Goal: Transaction & Acquisition: Book appointment/travel/reservation

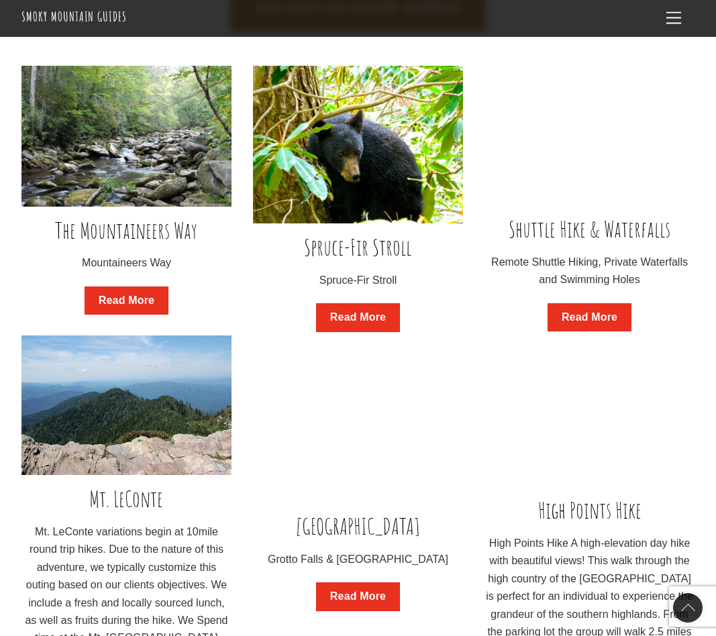
scroll to position [873, 0]
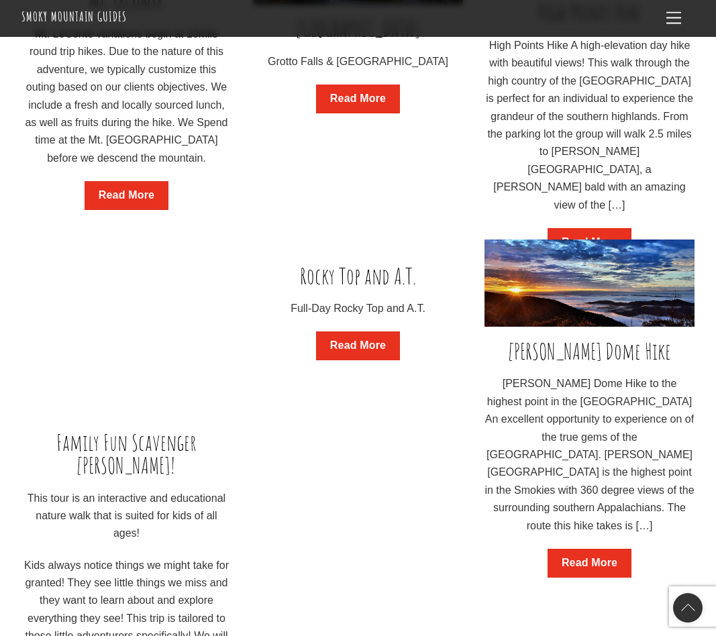
scroll to position [1373, 0]
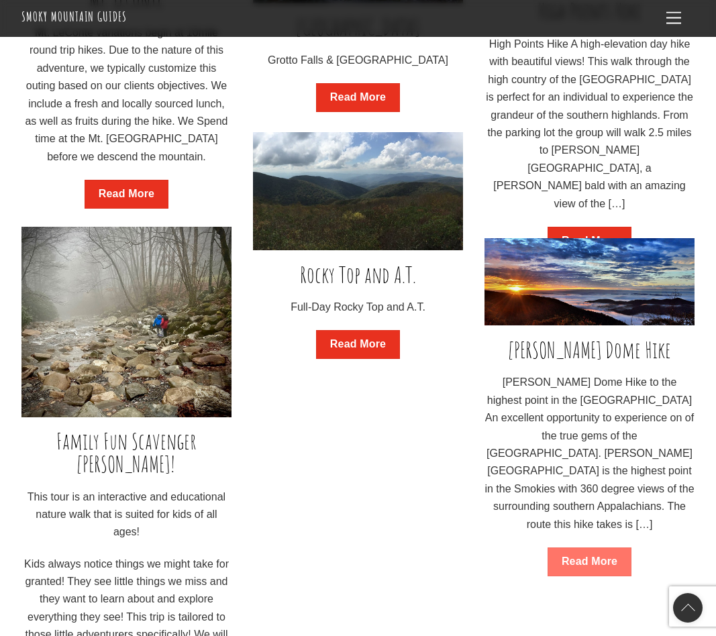
click at [598, 557] on link "Read More" at bounding box center [590, 562] width 84 height 29
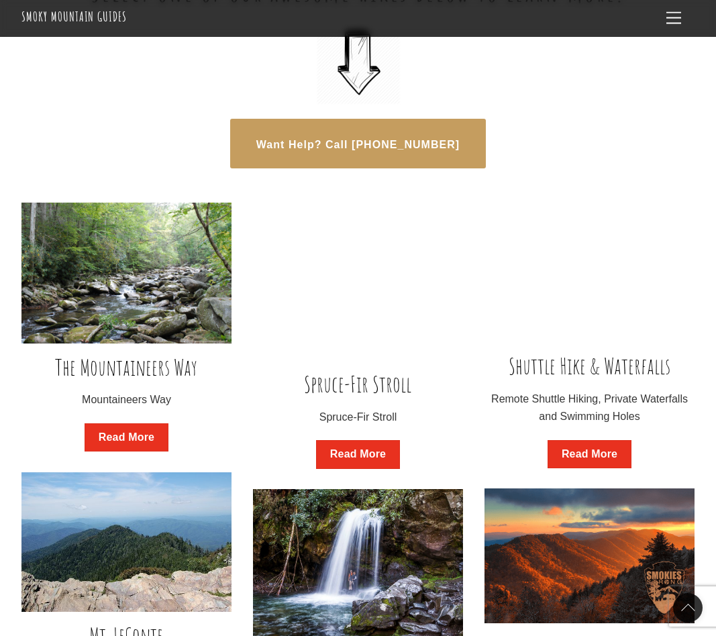
scroll to position [733, 0]
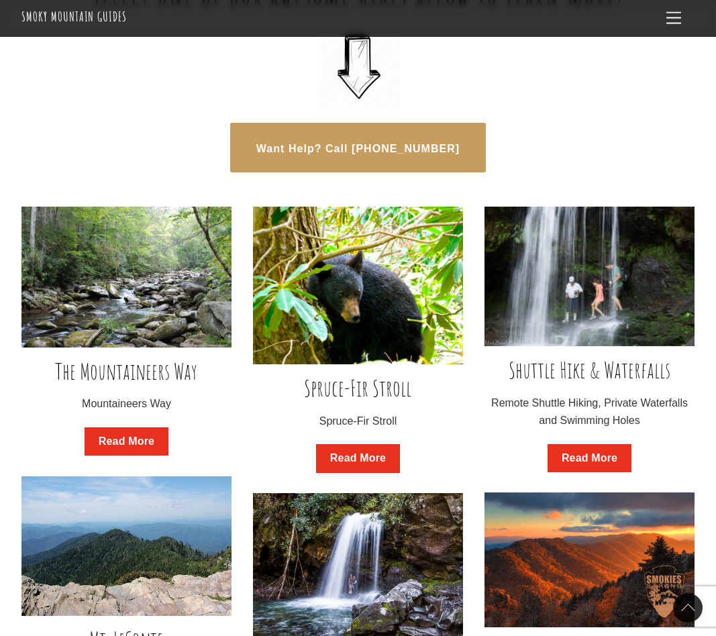
click at [131, 315] on img at bounding box center [126, 277] width 210 height 140
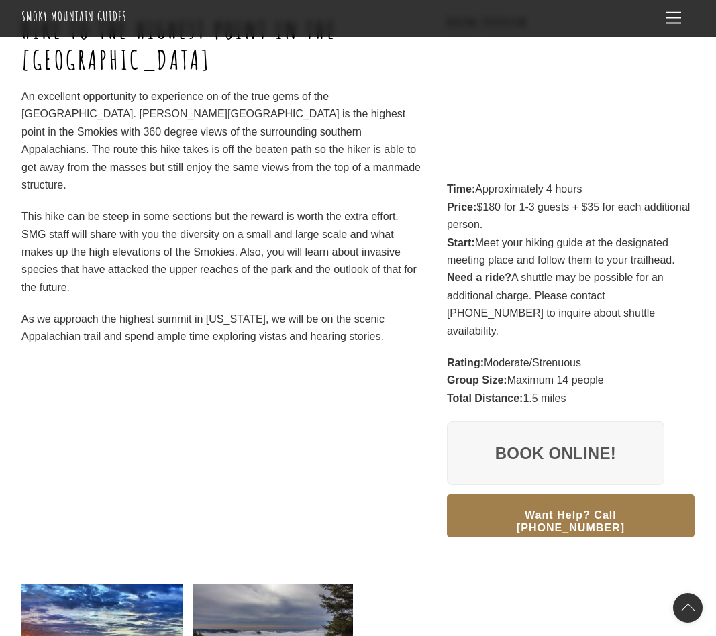
scroll to position [160, 0]
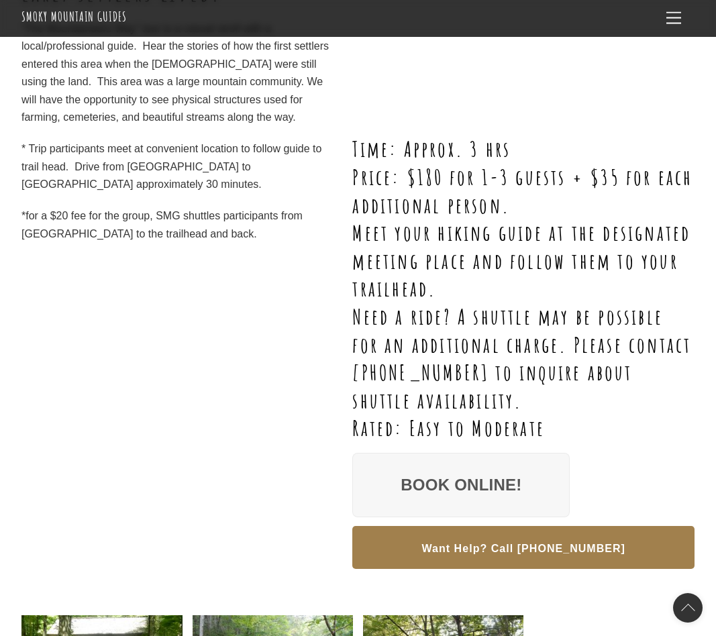
scroll to position [327, 0]
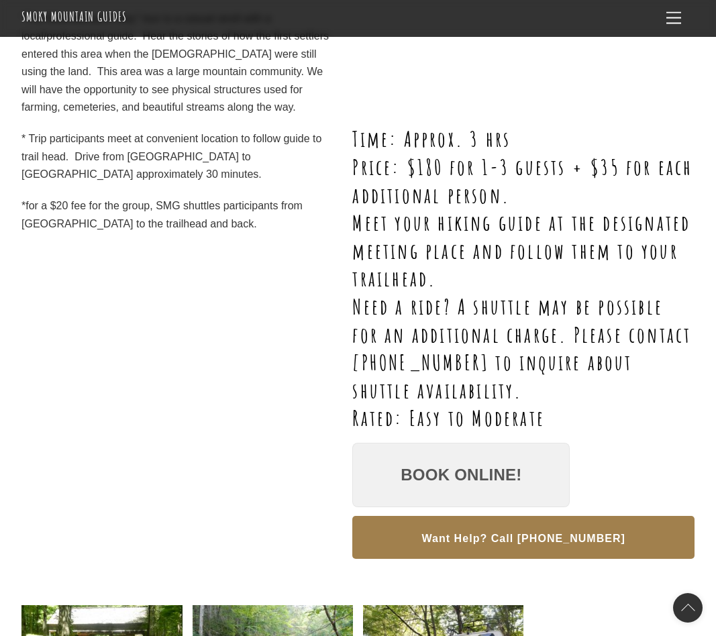
click at [446, 467] on link "Book Online!" at bounding box center [460, 475] width 217 height 64
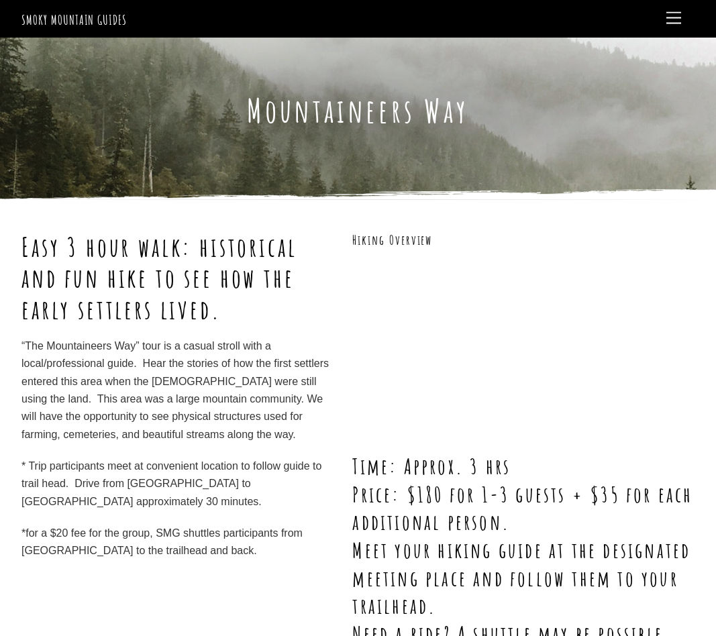
scroll to position [0, 0]
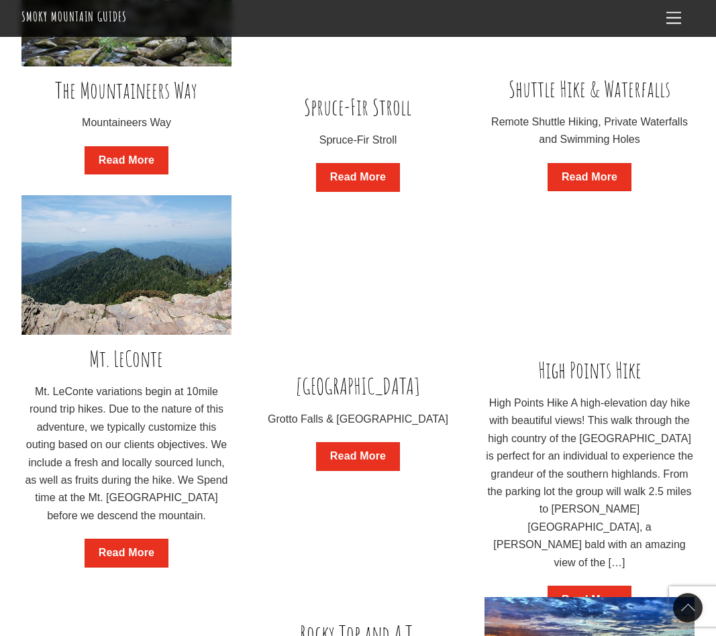
scroll to position [1017, 0]
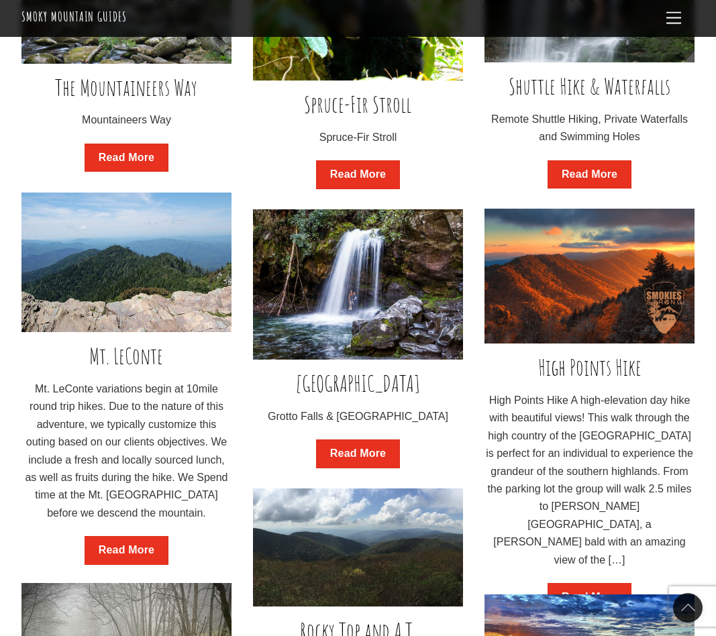
click at [352, 333] on img at bounding box center [358, 284] width 210 height 150
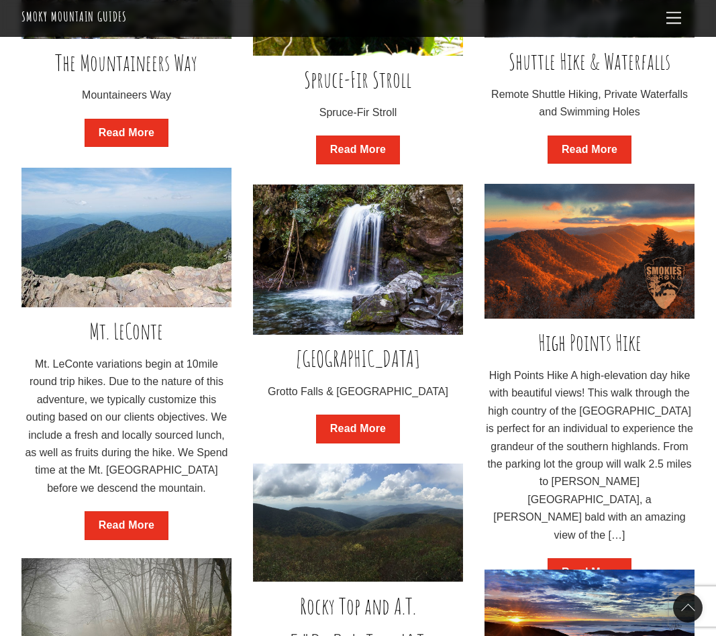
scroll to position [1040, 0]
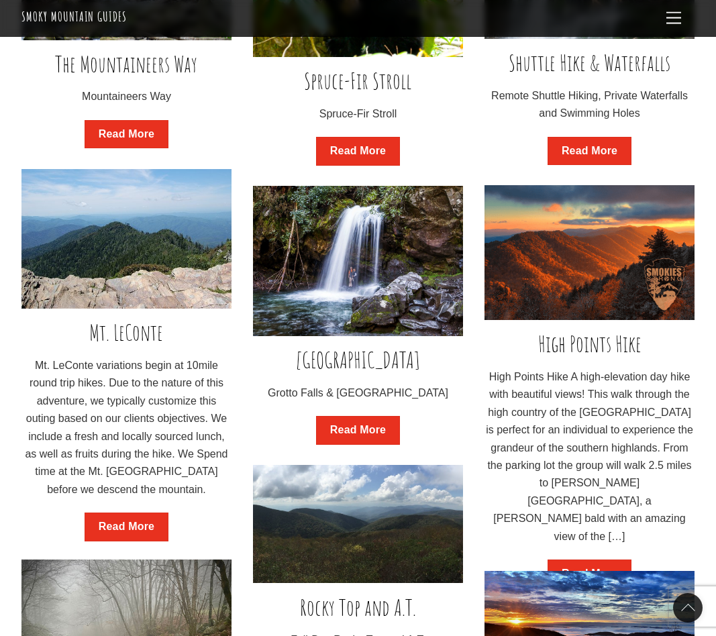
click at [572, 300] on img at bounding box center [590, 252] width 210 height 135
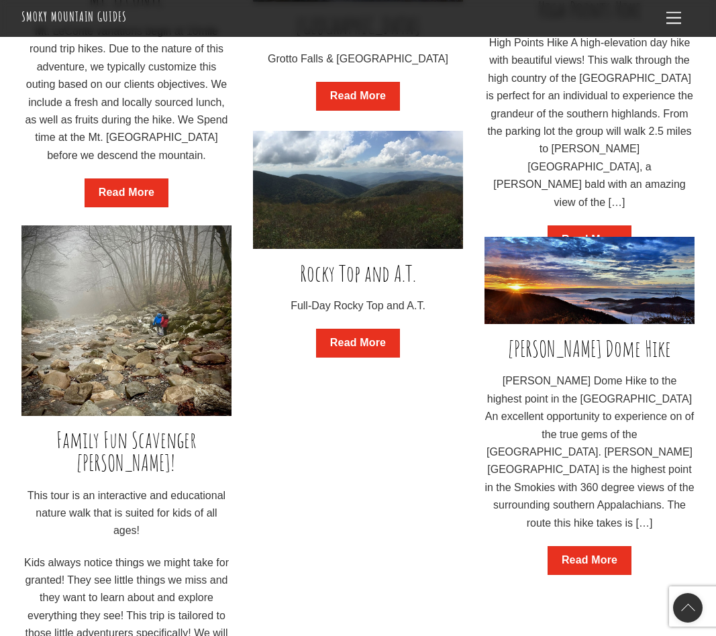
scroll to position [1383, 0]
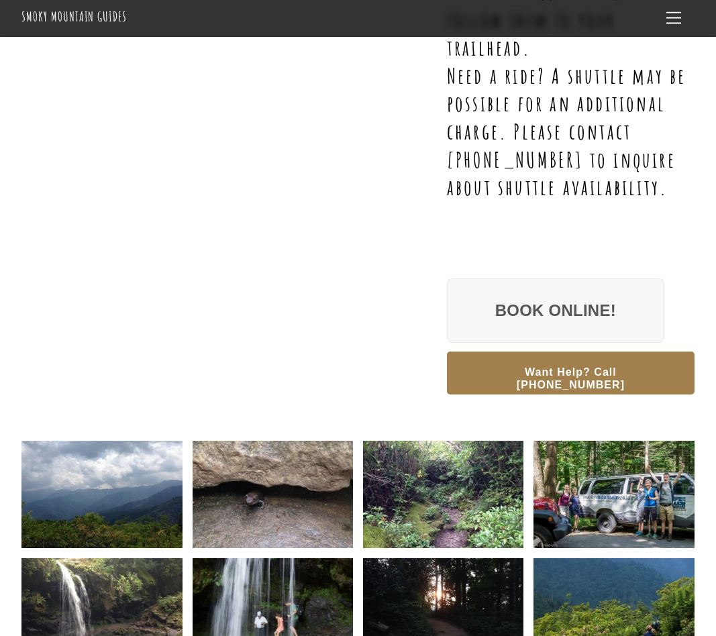
scroll to position [649, 0]
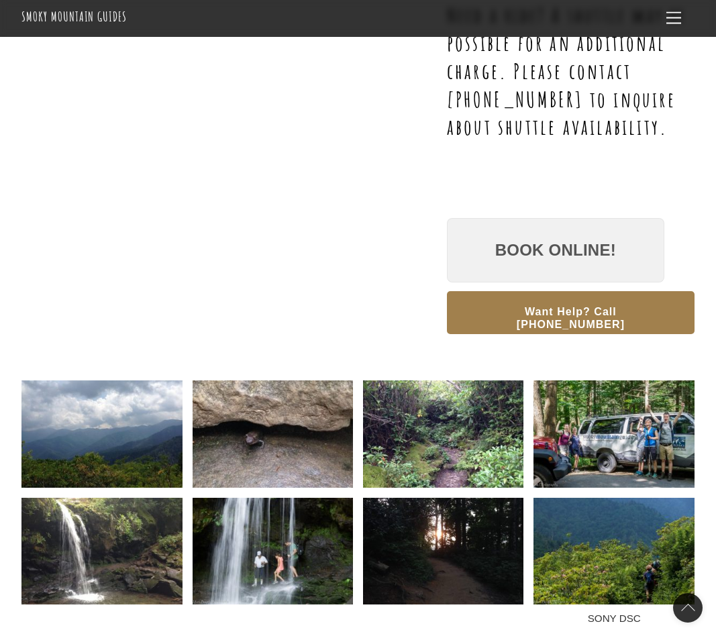
click at [523, 243] on link "Book Online!" at bounding box center [555, 250] width 217 height 64
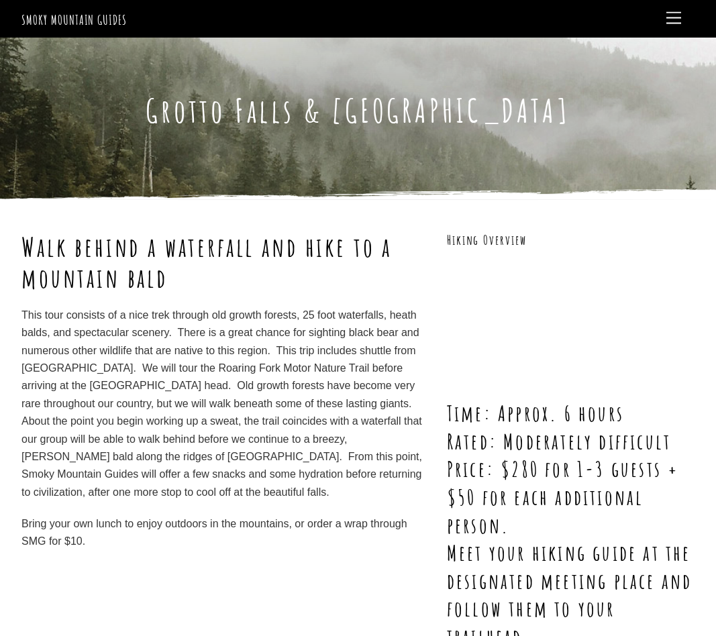
scroll to position [0, 0]
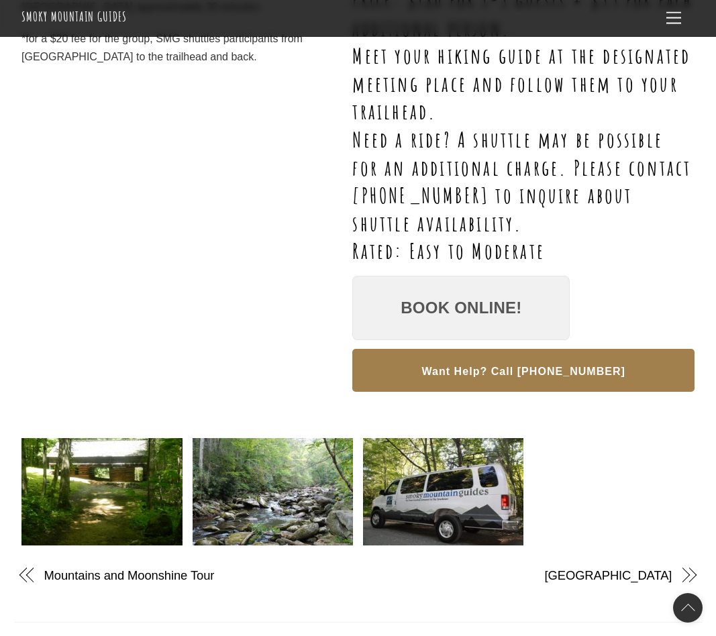
scroll to position [499, 0]
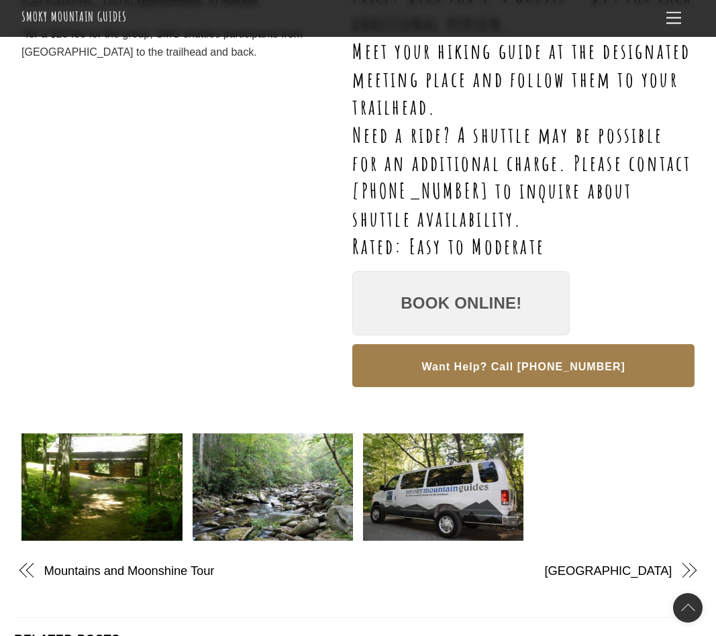
click at [447, 298] on link "Book Online!" at bounding box center [460, 303] width 217 height 64
